Goal: Navigation & Orientation: Find specific page/section

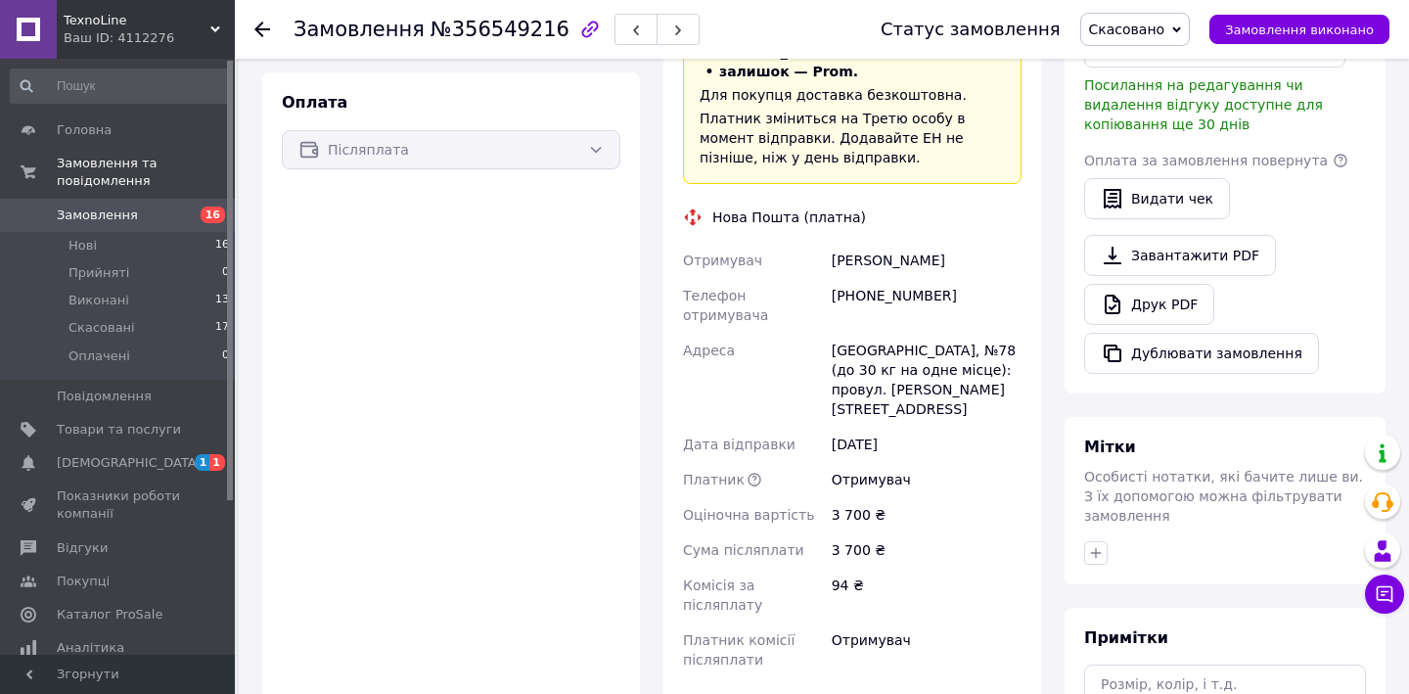
scroll to position [709, 0]
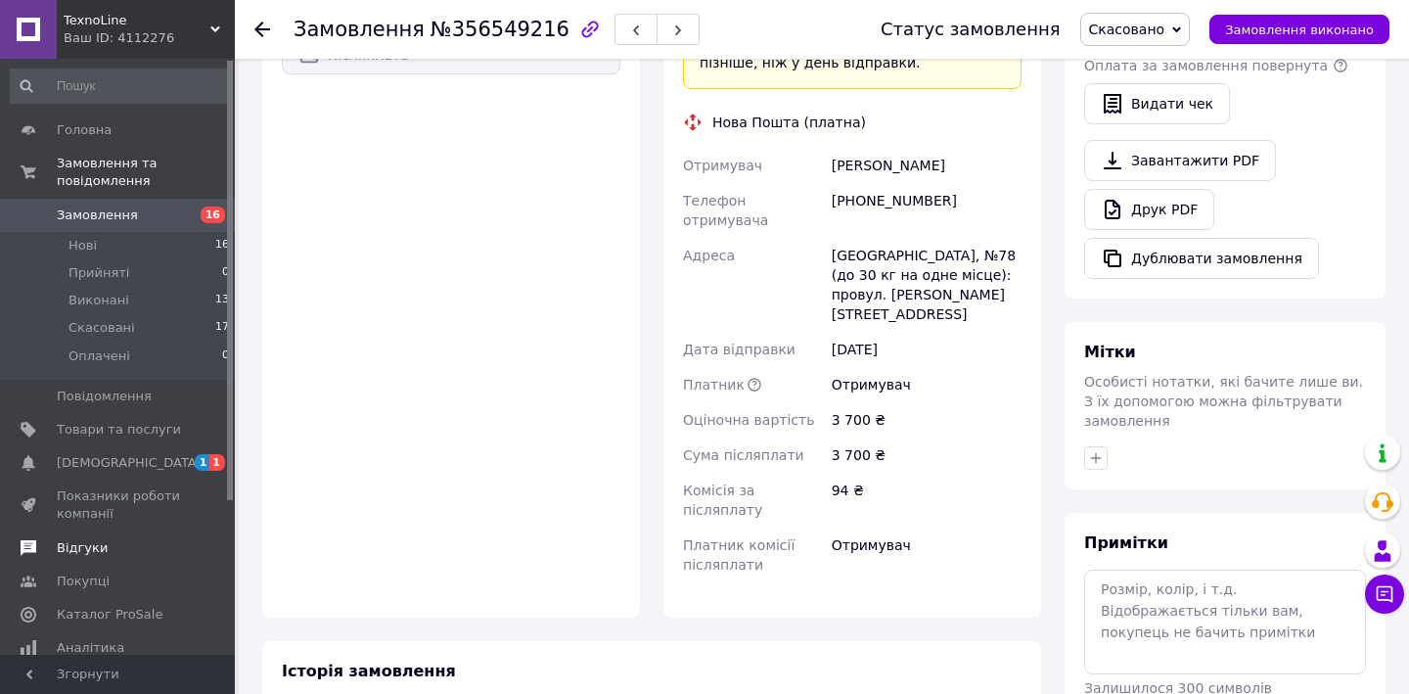
click at [63, 539] on span "Відгуки" at bounding box center [82, 548] width 51 height 18
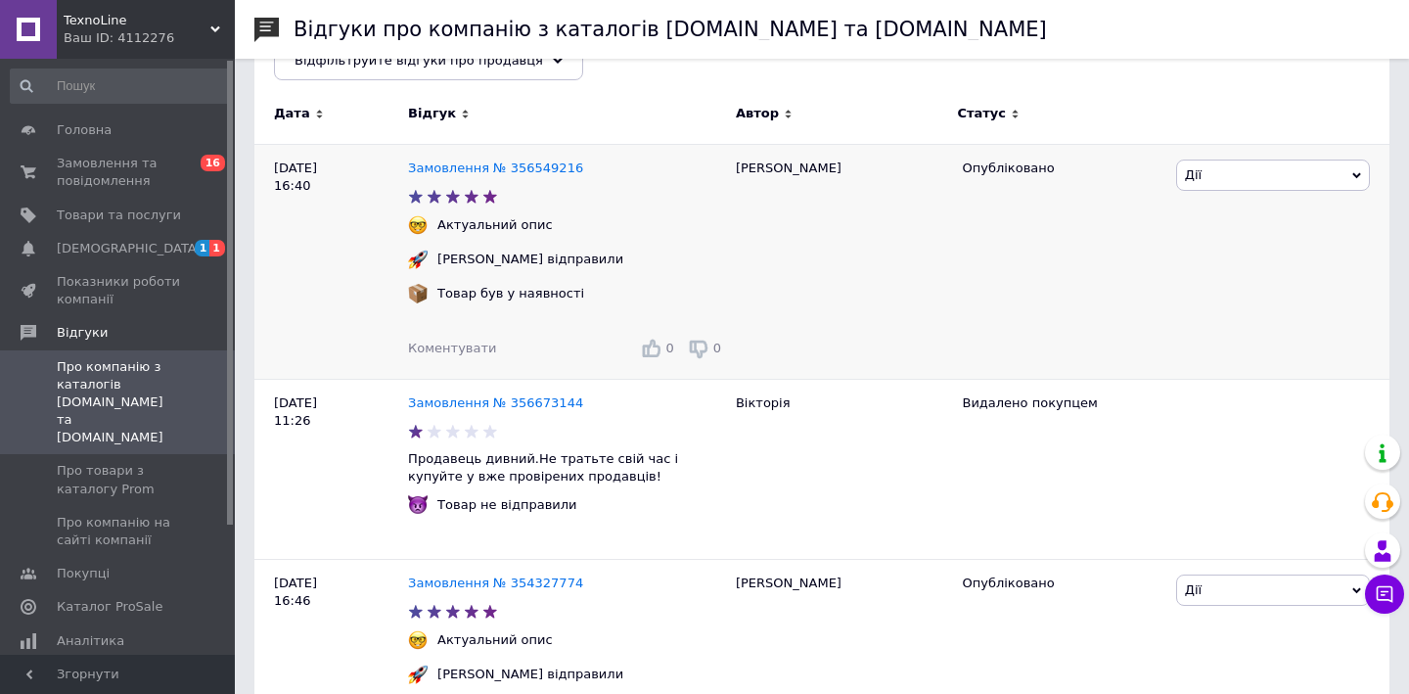
scroll to position [276, 0]
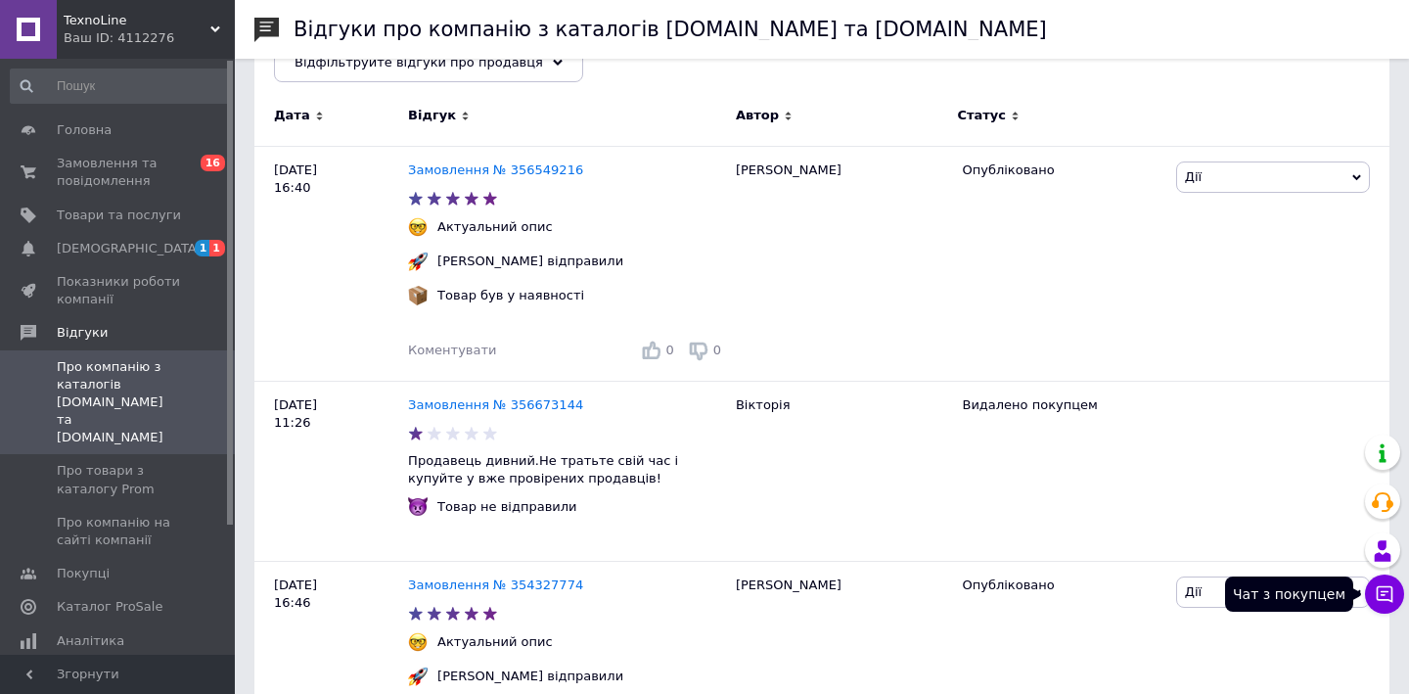
click at [1379, 597] on icon at bounding box center [1385, 594] width 20 height 20
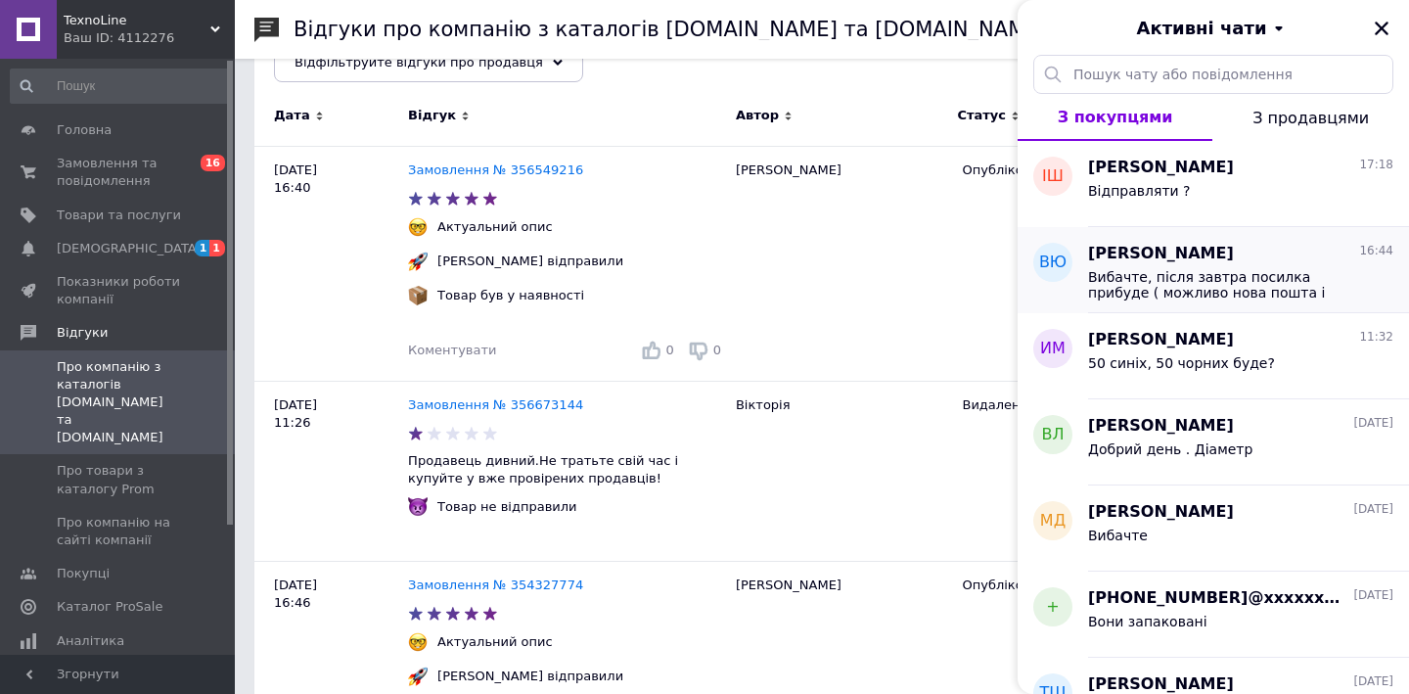
click at [1179, 256] on span "Вікторія Югас" at bounding box center [1161, 254] width 146 height 23
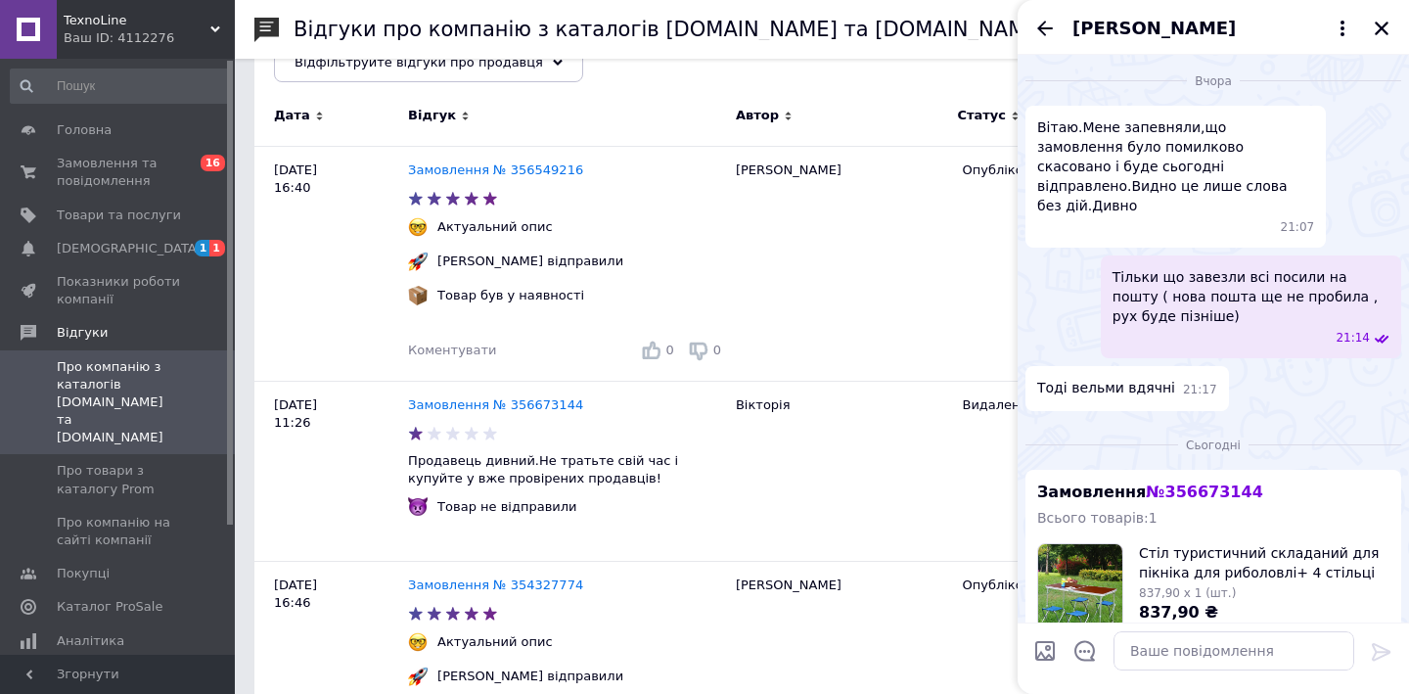
scroll to position [485, 0]
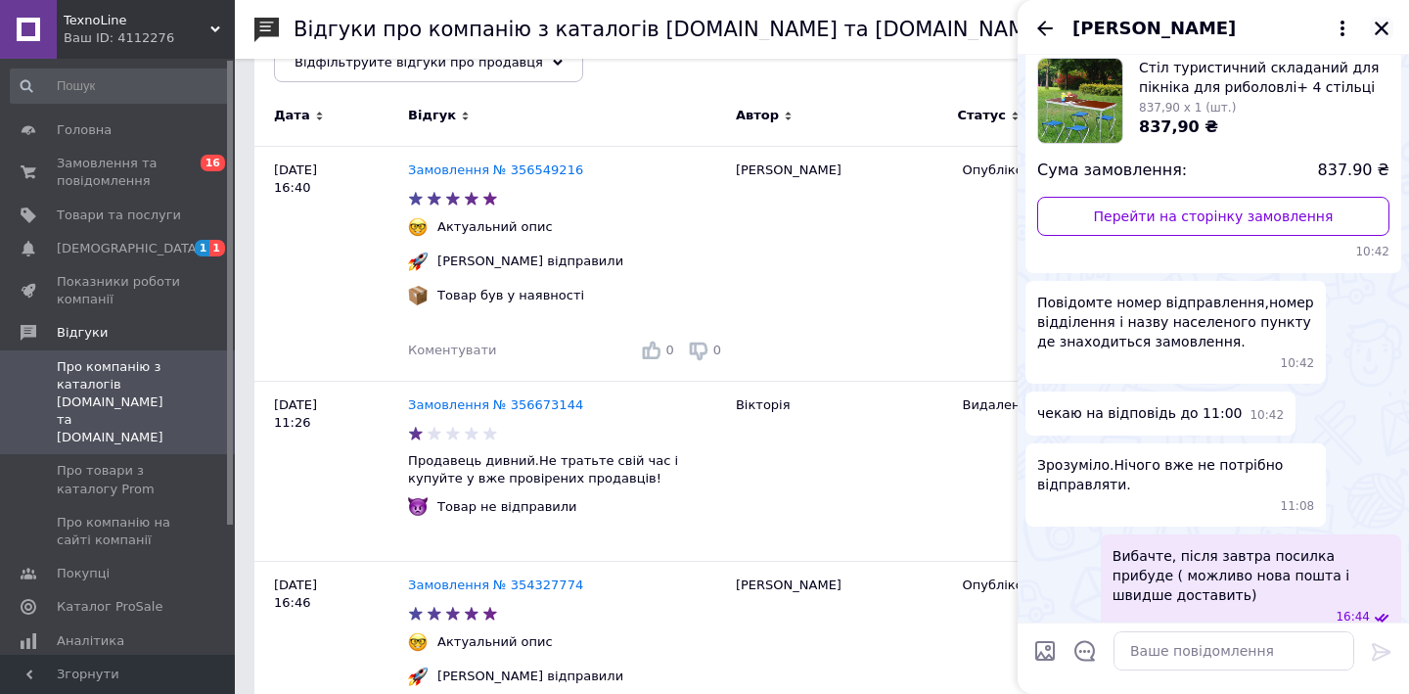
click at [1378, 32] on icon "Закрити" at bounding box center [1382, 29] width 14 height 14
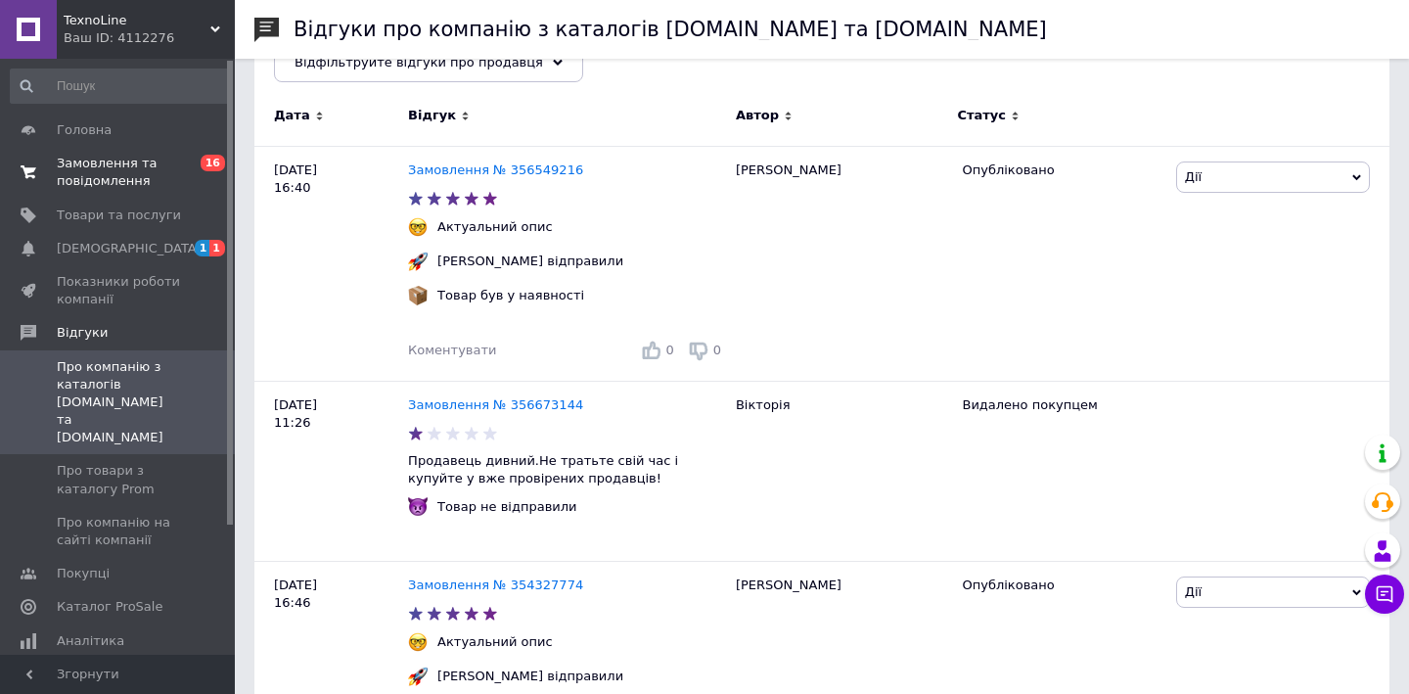
click at [110, 173] on span "Замовлення та повідомлення" at bounding box center [119, 172] width 124 height 35
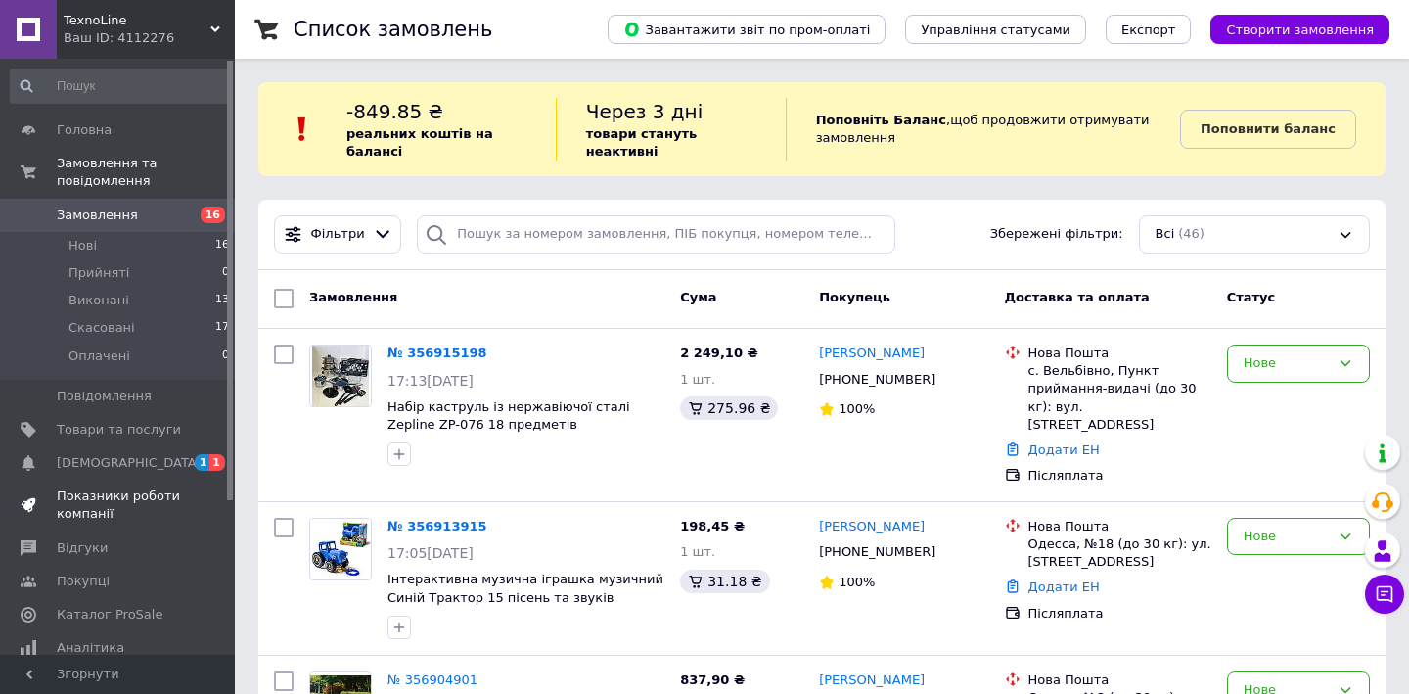
click at [112, 500] on span "Показники роботи компанії" at bounding box center [119, 504] width 124 height 35
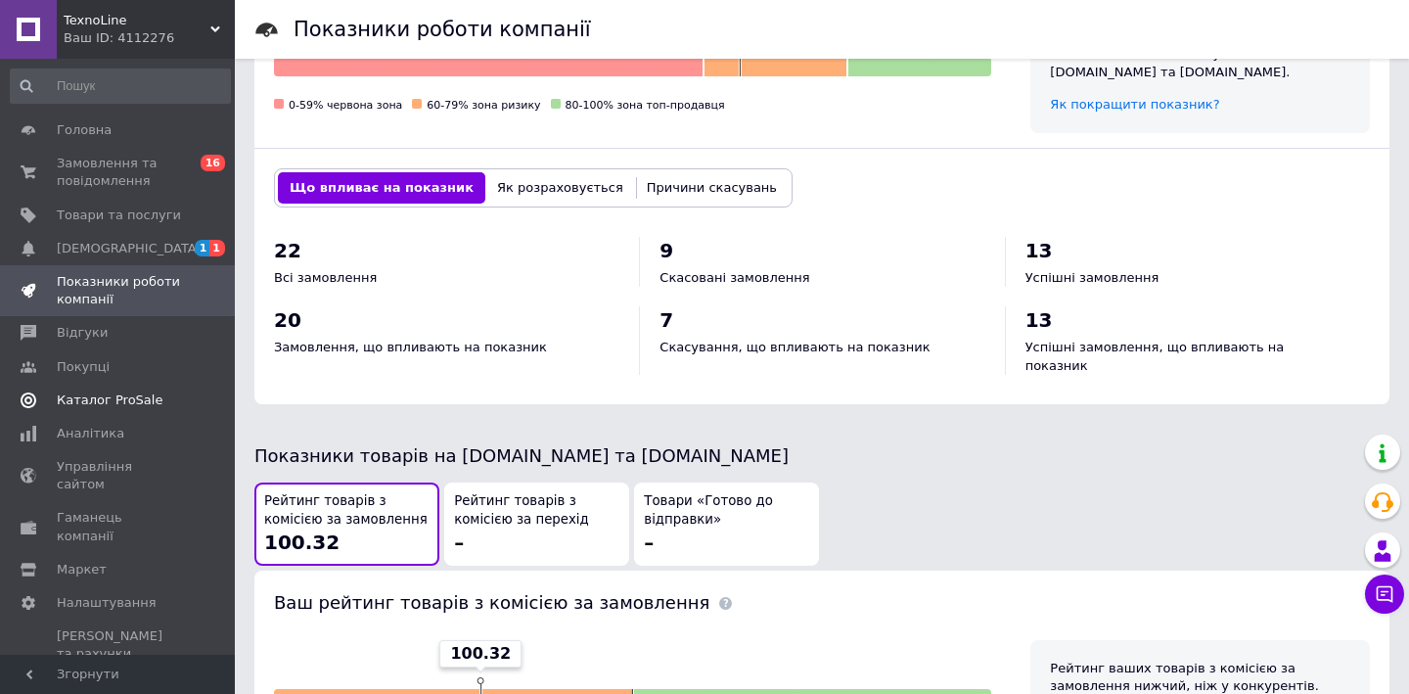
scroll to position [759, 0]
click at [73, 324] on span "Відгуки" at bounding box center [82, 333] width 51 height 18
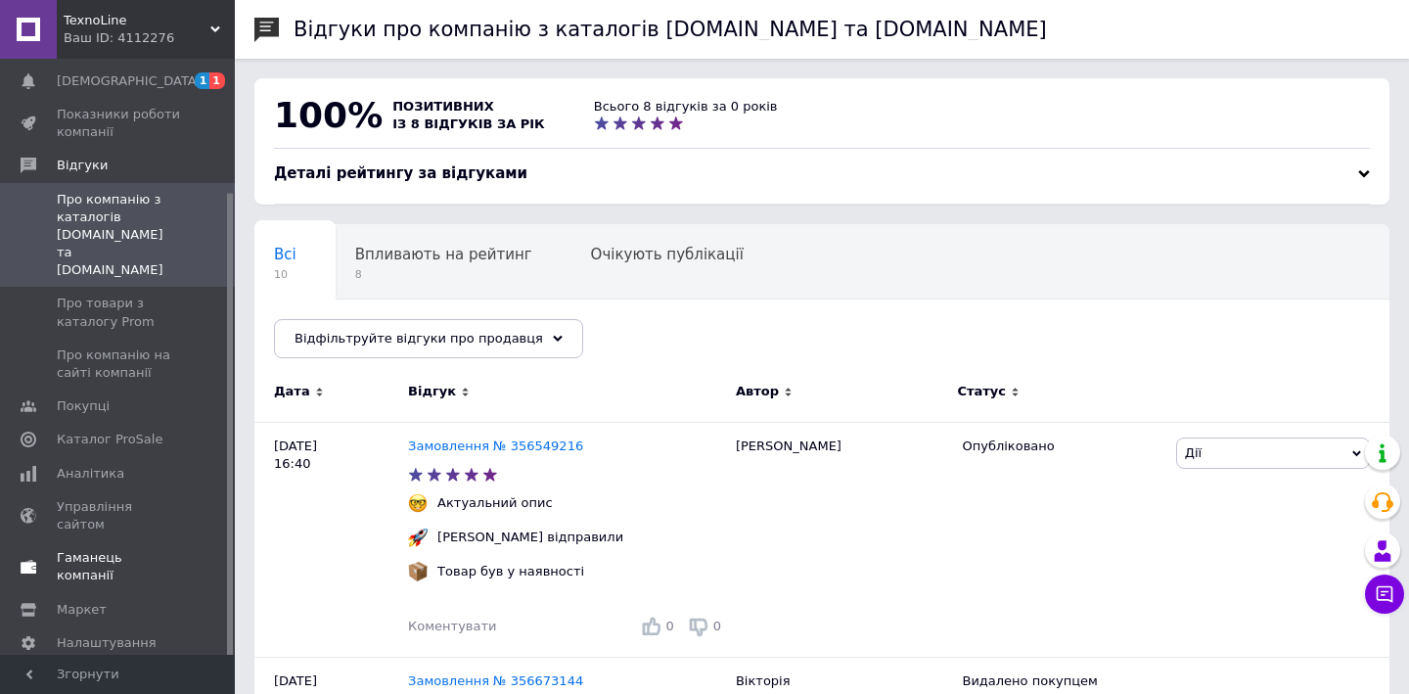
scroll to position [165, 0]
click at [90, 459] on link "Аналітика" at bounding box center [120, 475] width 241 height 33
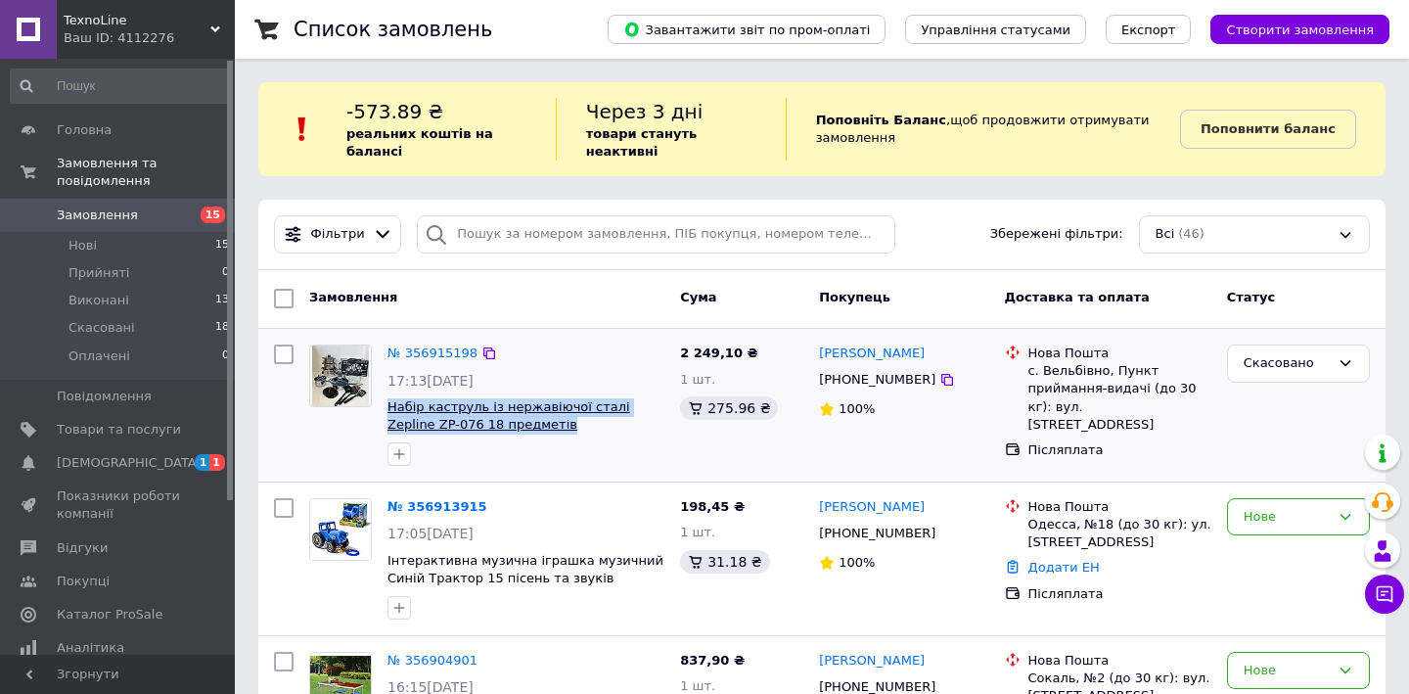
drag, startPoint x: 525, startPoint y: 418, endPoint x: 387, endPoint y: 406, distance: 138.5
click at [387, 406] on span "Набір каструль із нержавіючої сталі Zepline ZP-076 18 предметів" at bounding box center [525, 416] width 277 height 36
copy span "Набір каструль із нержавіючої сталі Zepline ZP-076 18 предметів"
